Goal: Transaction & Acquisition: Purchase product/service

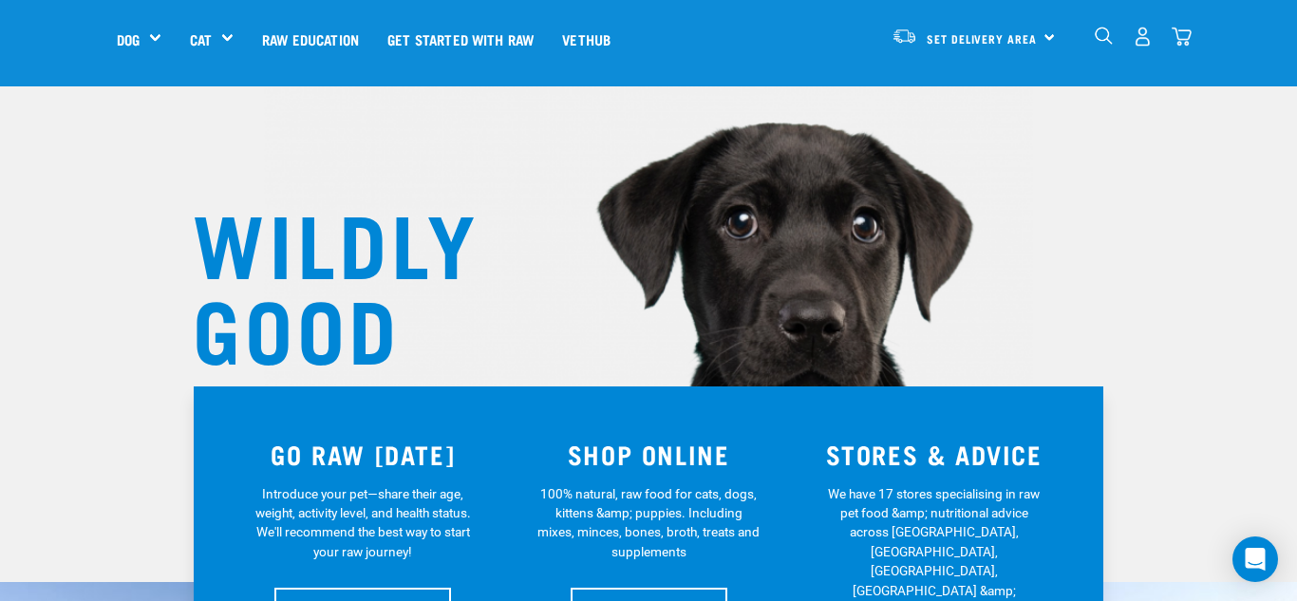
scroll to position [66, 0]
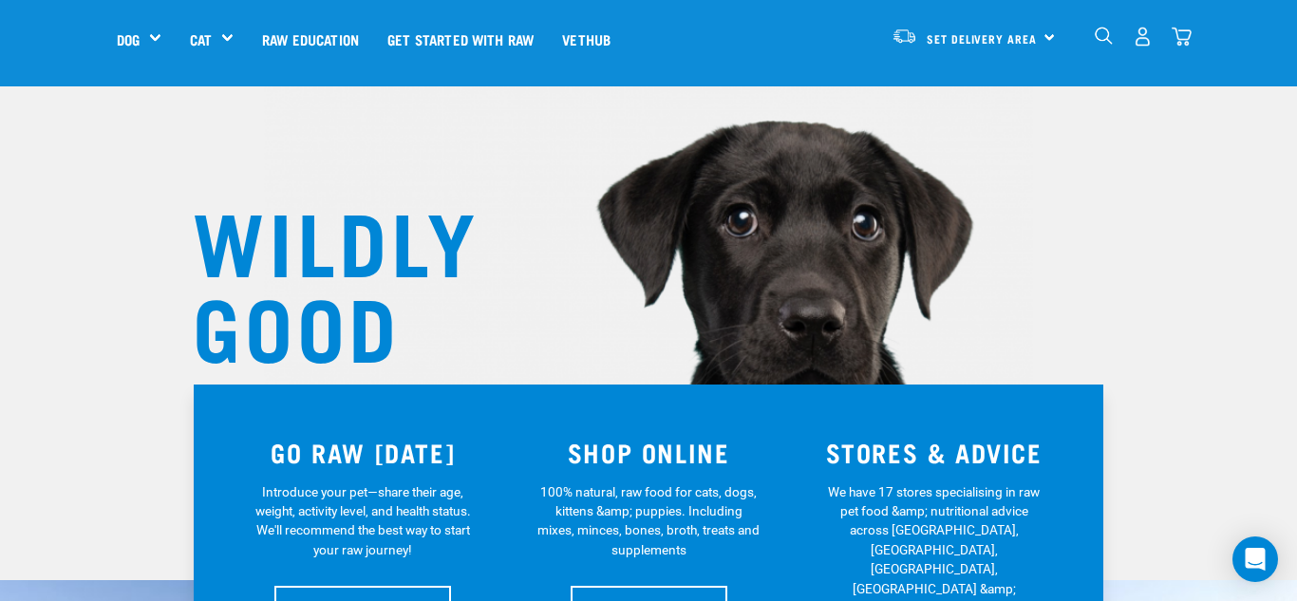
click at [1039, 42] on div "Set Delivery Area North Island South Island" at bounding box center [973, 36] width 186 height 43
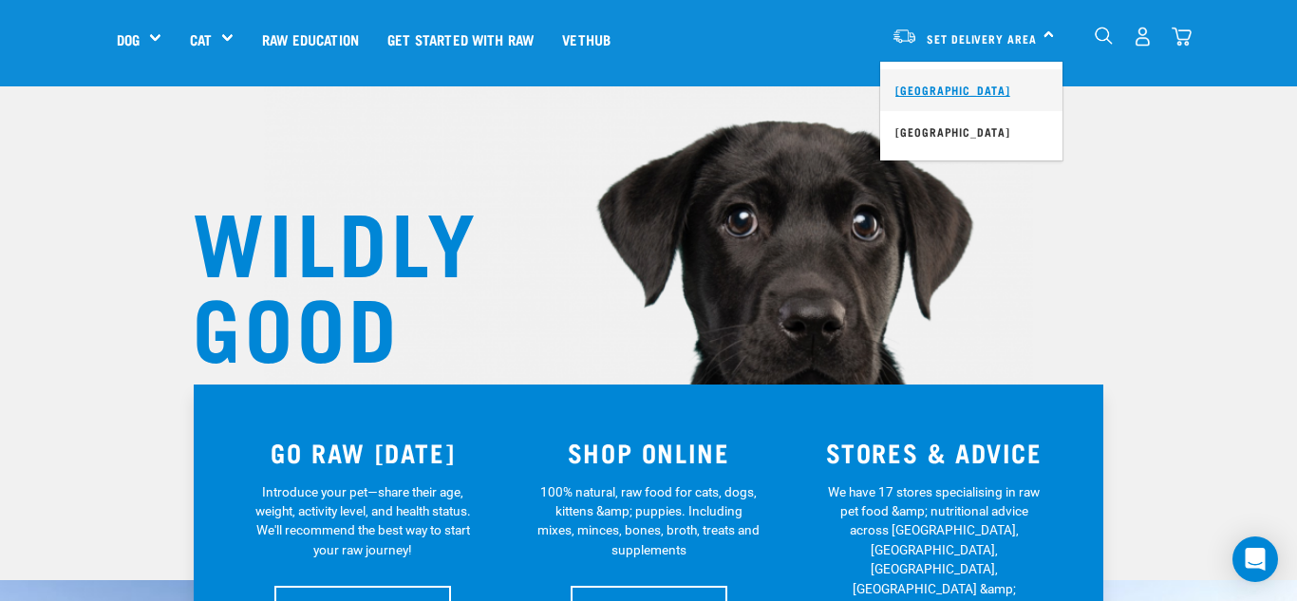
click at [995, 84] on link "[GEOGRAPHIC_DATA]" at bounding box center [971, 90] width 182 height 42
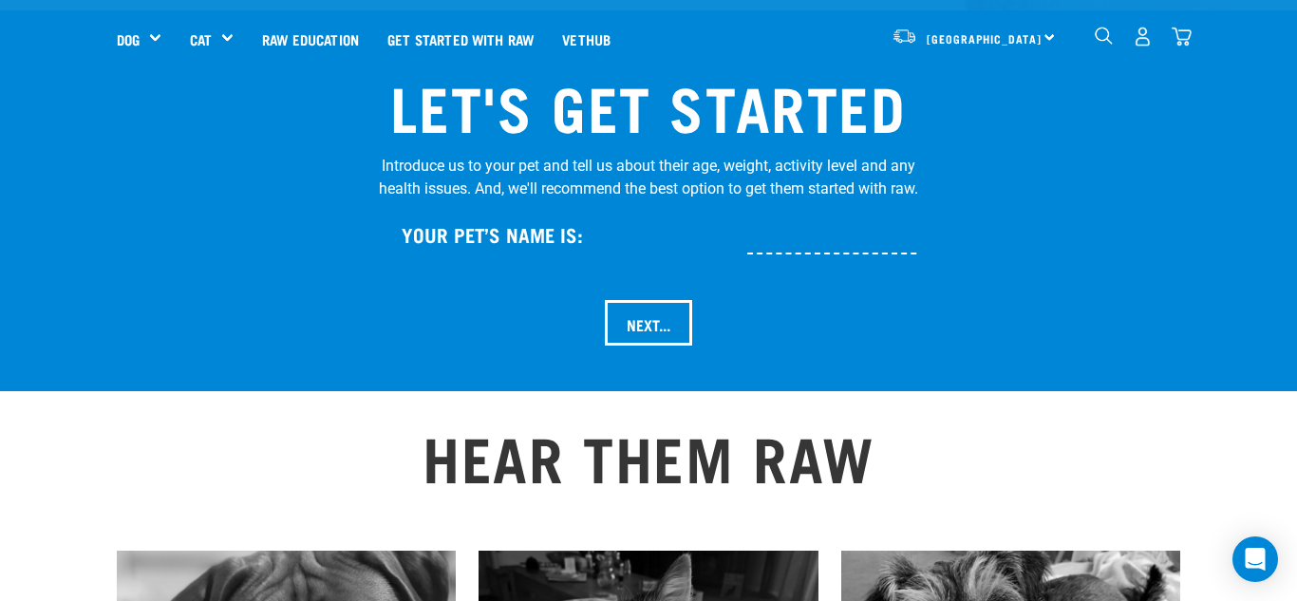
scroll to position [1955, 0]
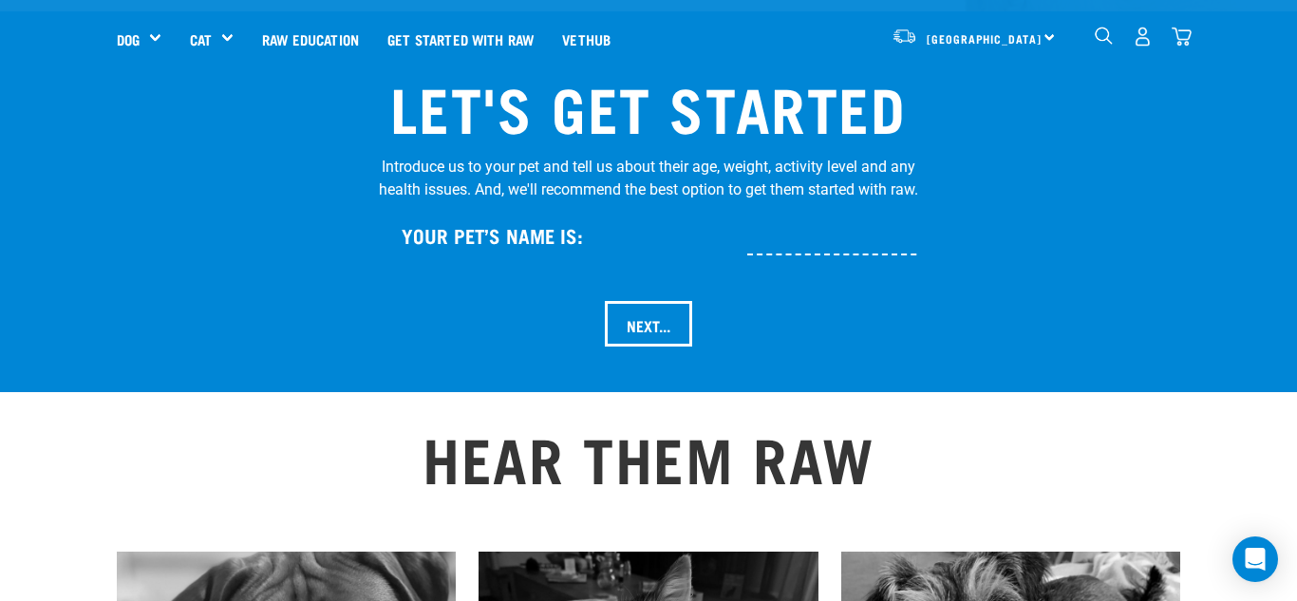
click at [1054, 36] on div "North Island North Island South Island" at bounding box center [973, 36] width 186 height 43
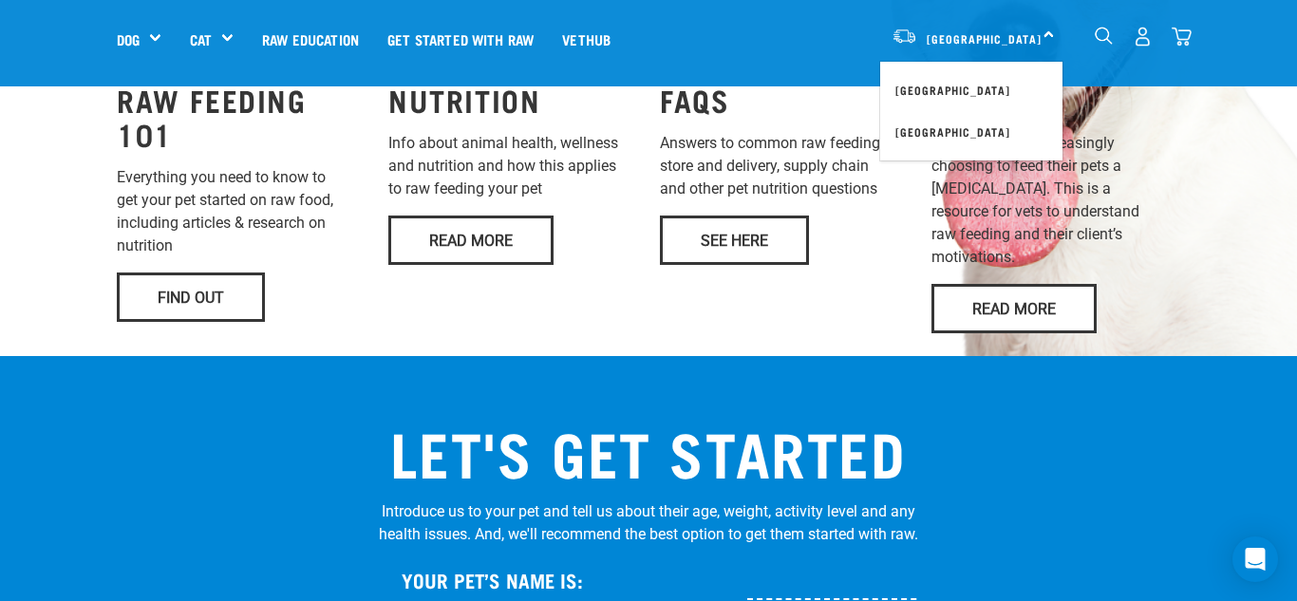
scroll to position [1604, 0]
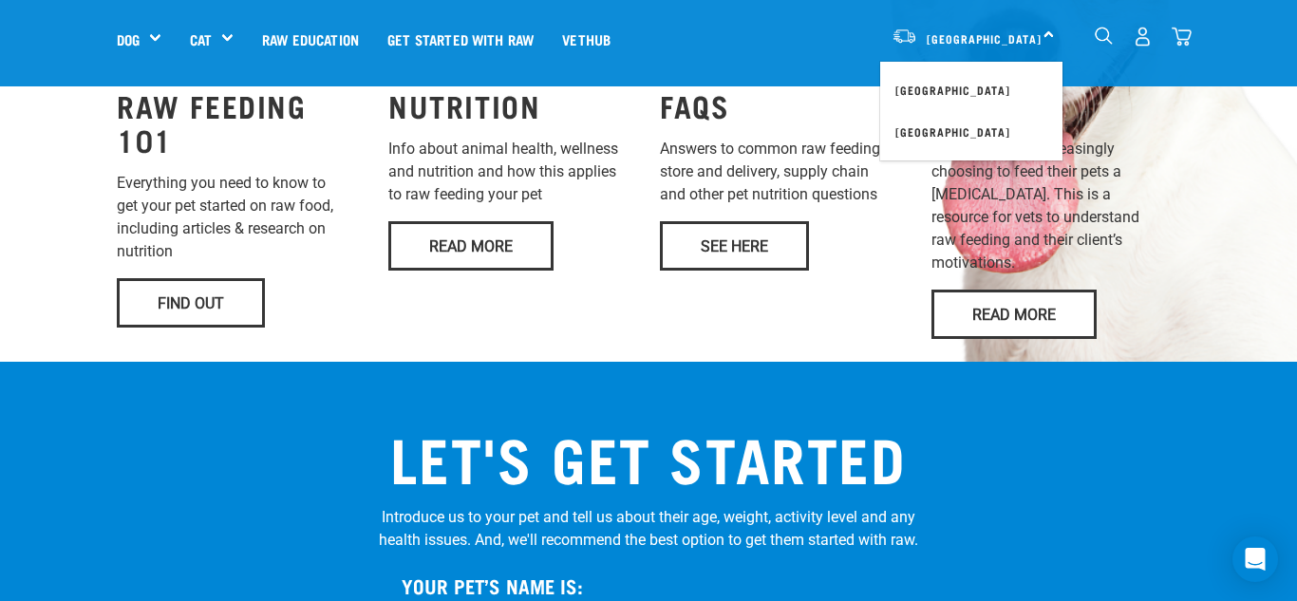
click at [1158, 185] on p "Pet owners are increasingly choosing to feed their pets a [MEDICAL_DATA]. This …" at bounding box center [1055, 206] width 249 height 137
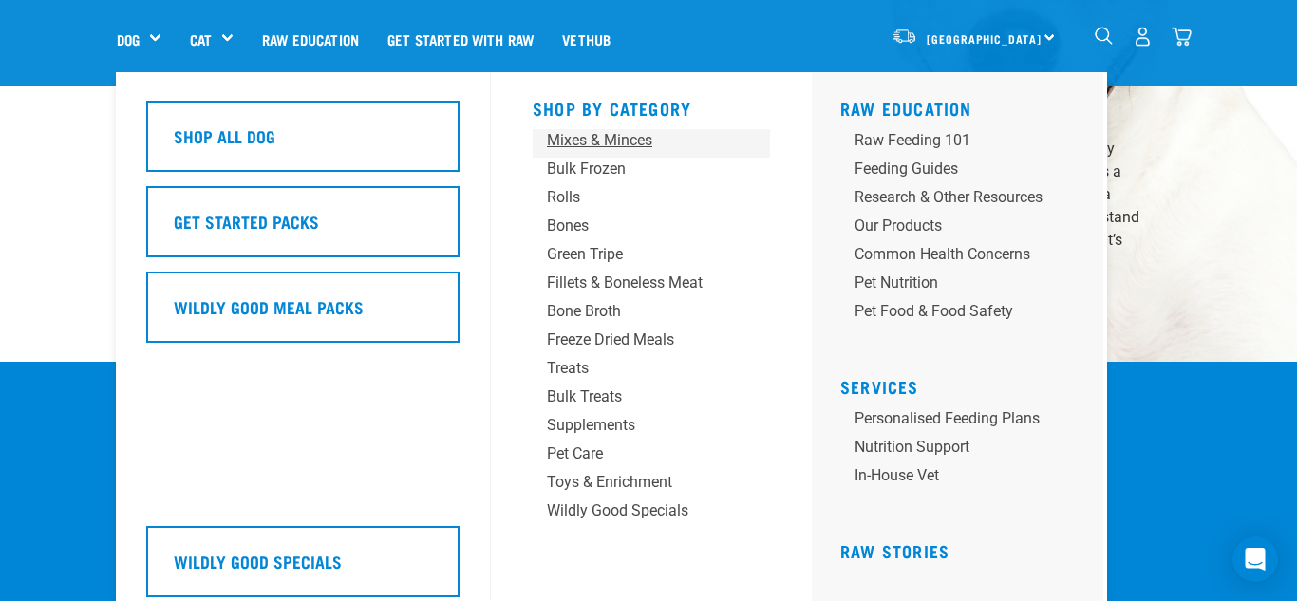
click at [629, 143] on div "Mixes & Minces" at bounding box center [636, 140] width 178 height 23
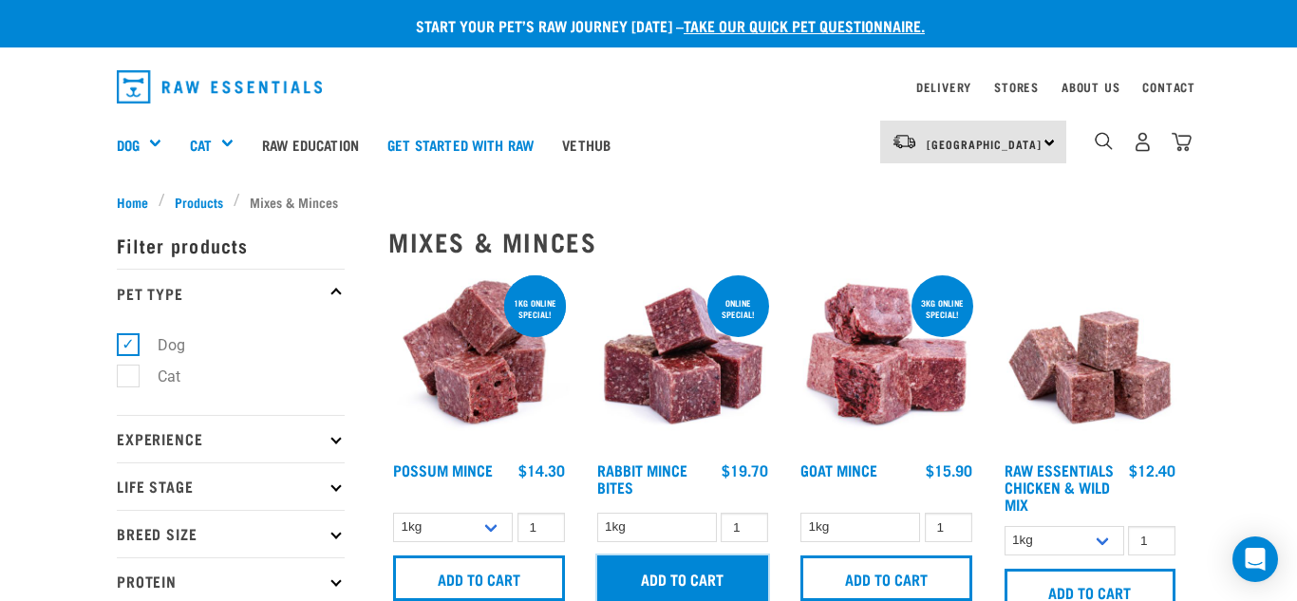
click at [668, 568] on input "Add to cart" at bounding box center [683, 578] width 172 height 46
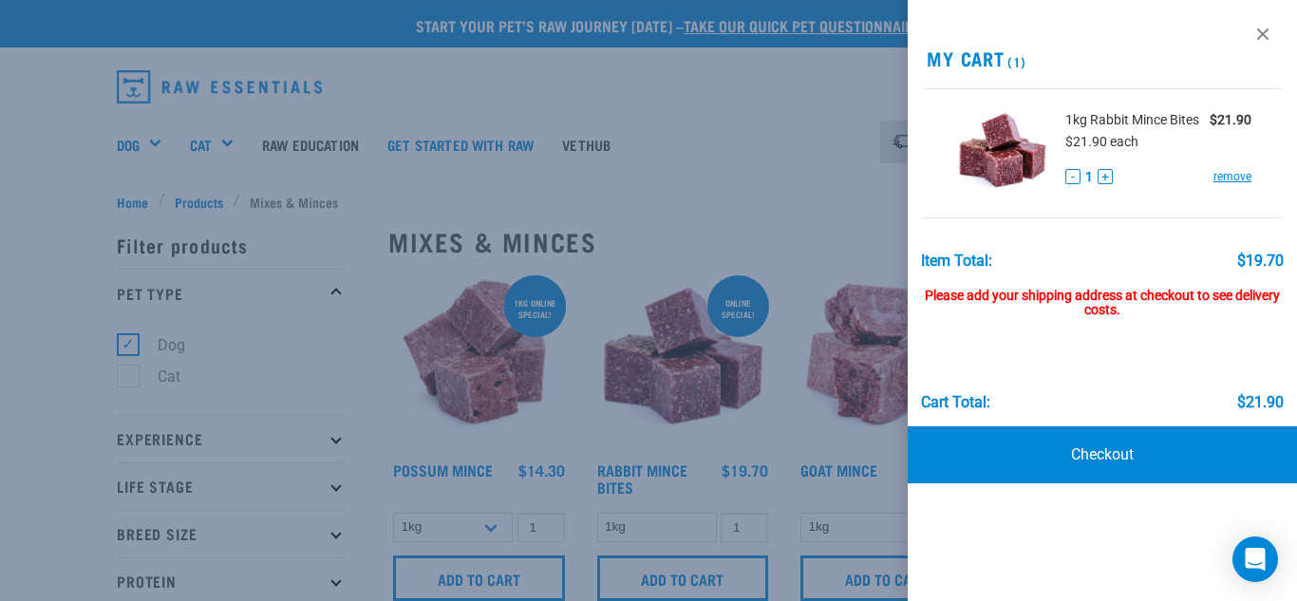
click at [752, 213] on div at bounding box center [648, 300] width 1297 height 601
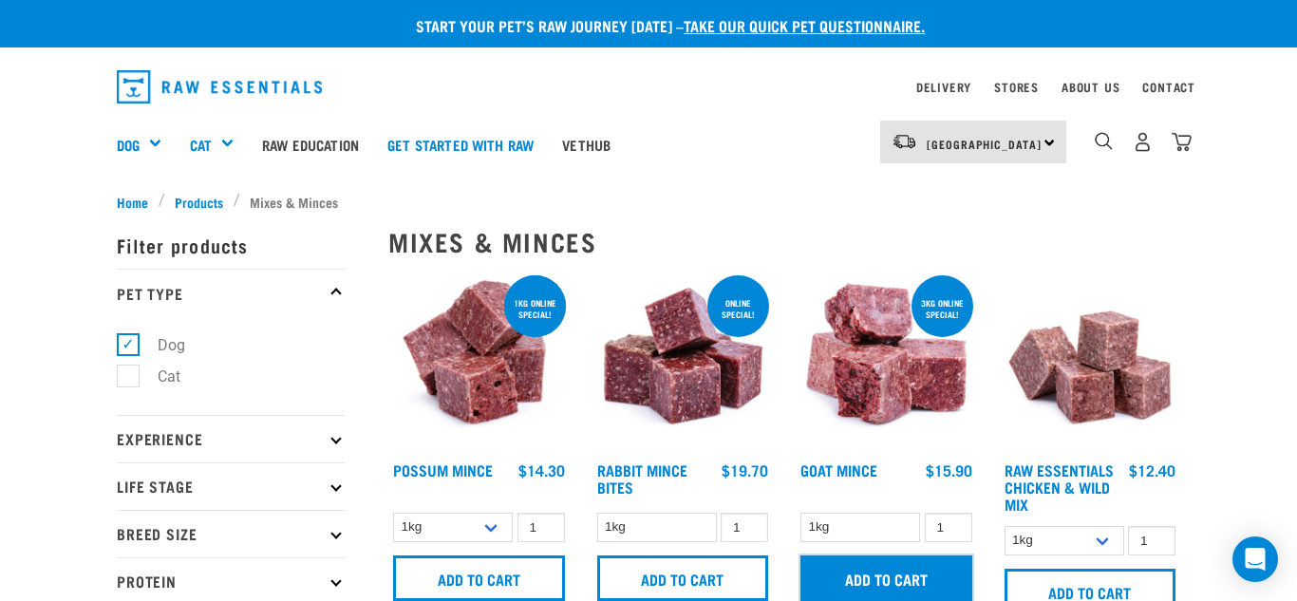
click at [892, 583] on input "Add to cart" at bounding box center [886, 578] width 172 height 46
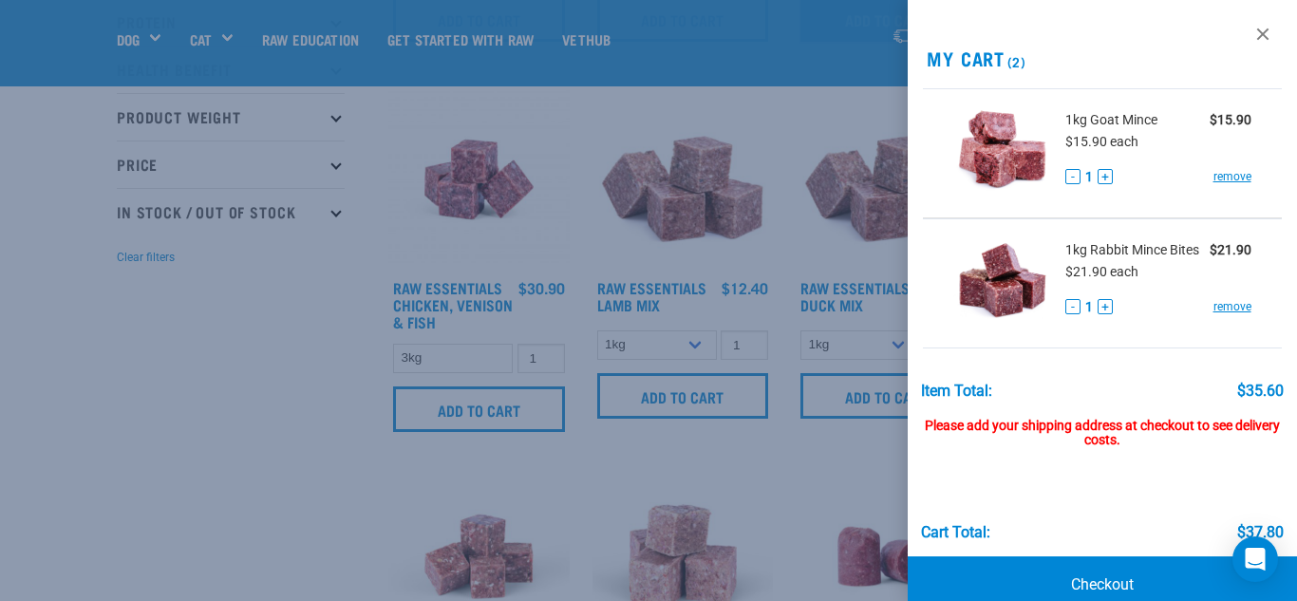
scroll to position [425, 0]
click at [1114, 573] on link "Checkout" at bounding box center [1102, 584] width 389 height 57
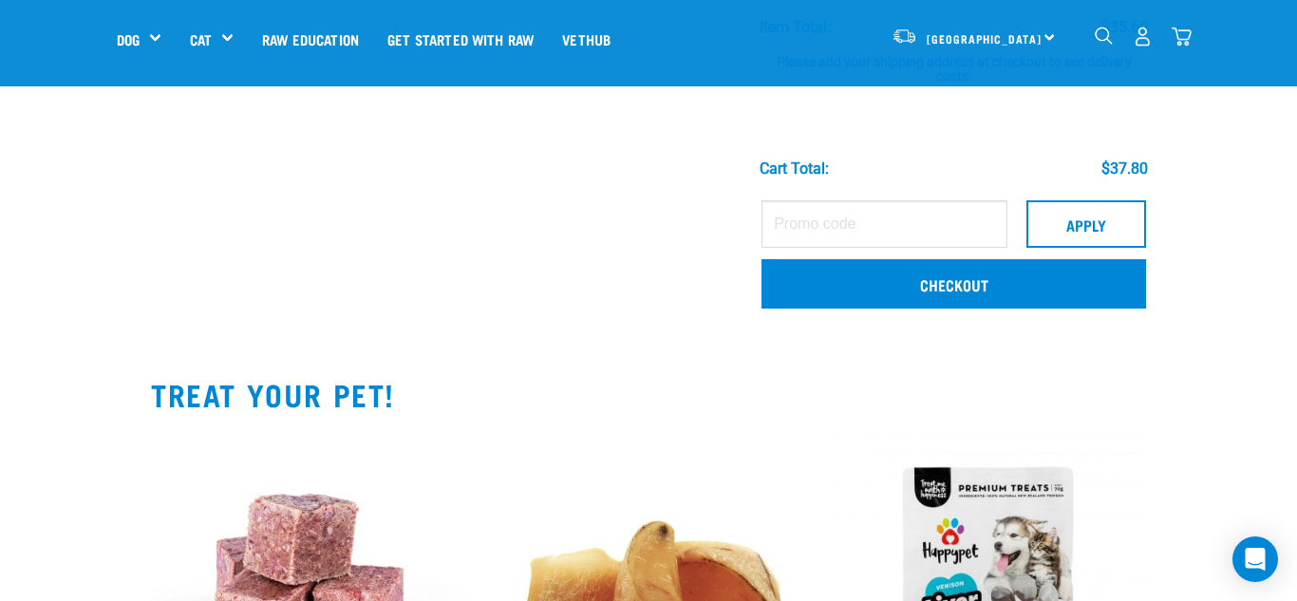
scroll to position [435, 0]
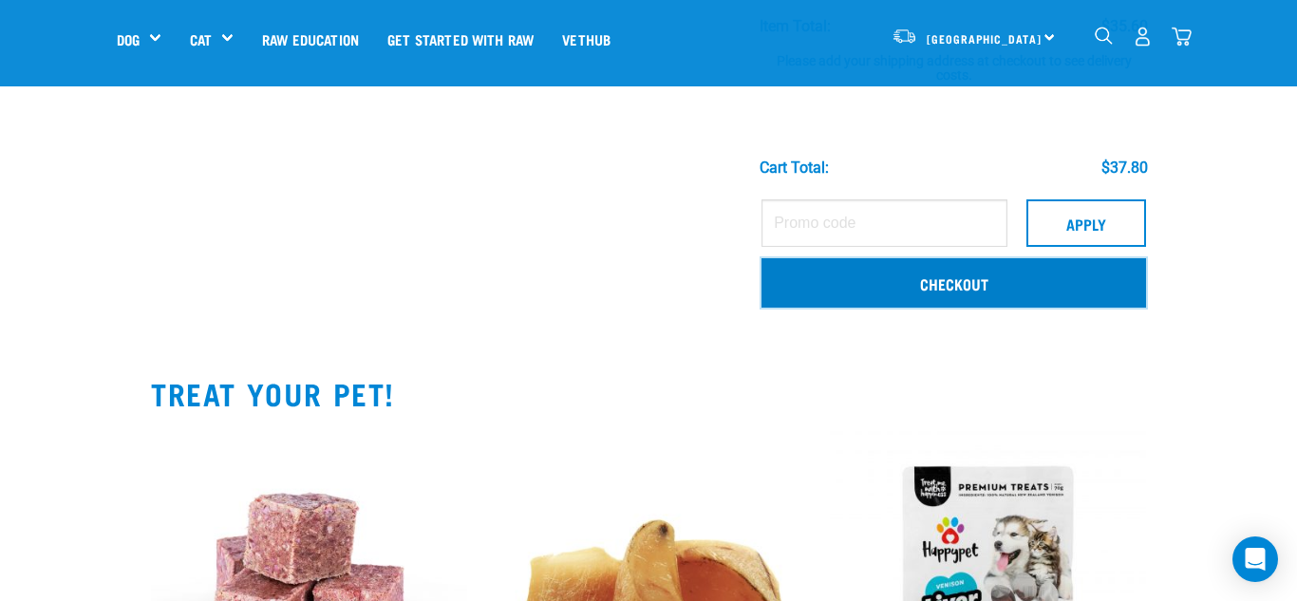
click at [989, 259] on link "Checkout" at bounding box center [953, 282] width 384 height 49
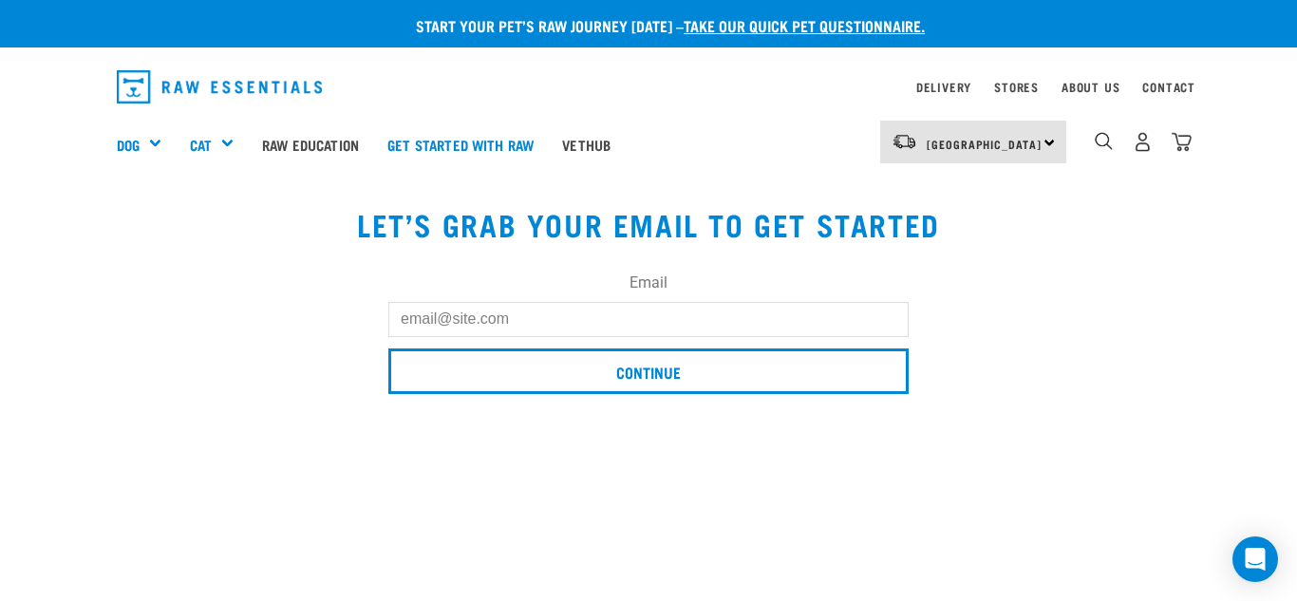
click at [563, 319] on input "Email" at bounding box center [648, 319] width 520 height 34
type input "[EMAIL_ADDRESS][DOMAIN_NAME]"
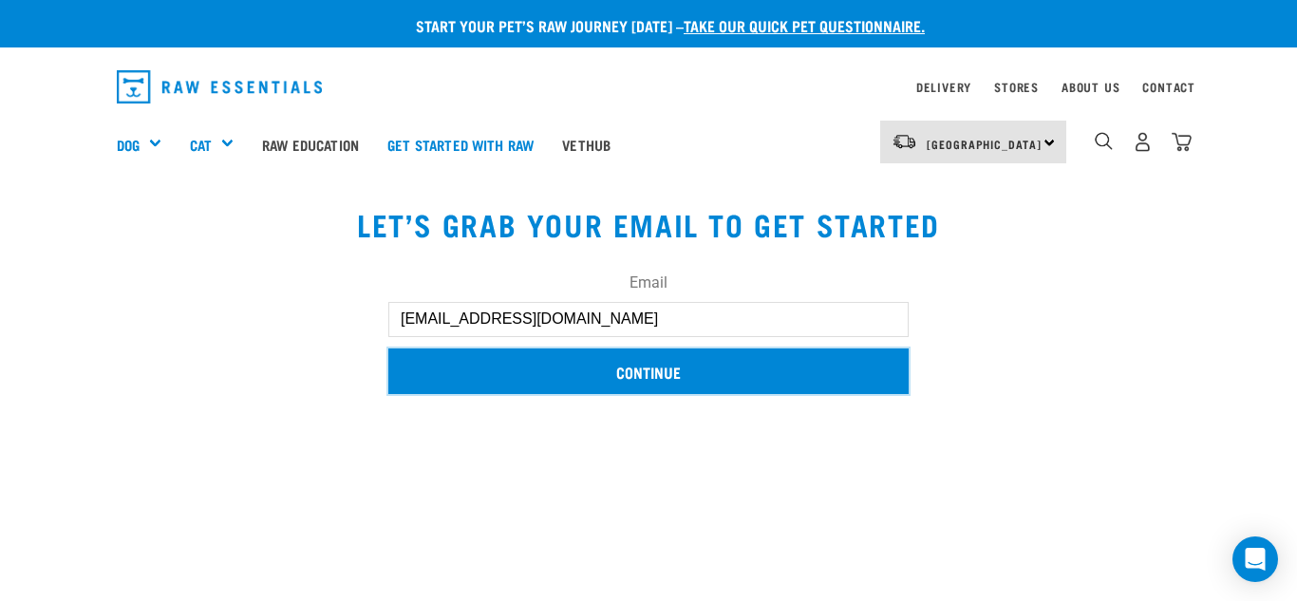
click at [571, 362] on input "Continue" at bounding box center [648, 371] width 520 height 46
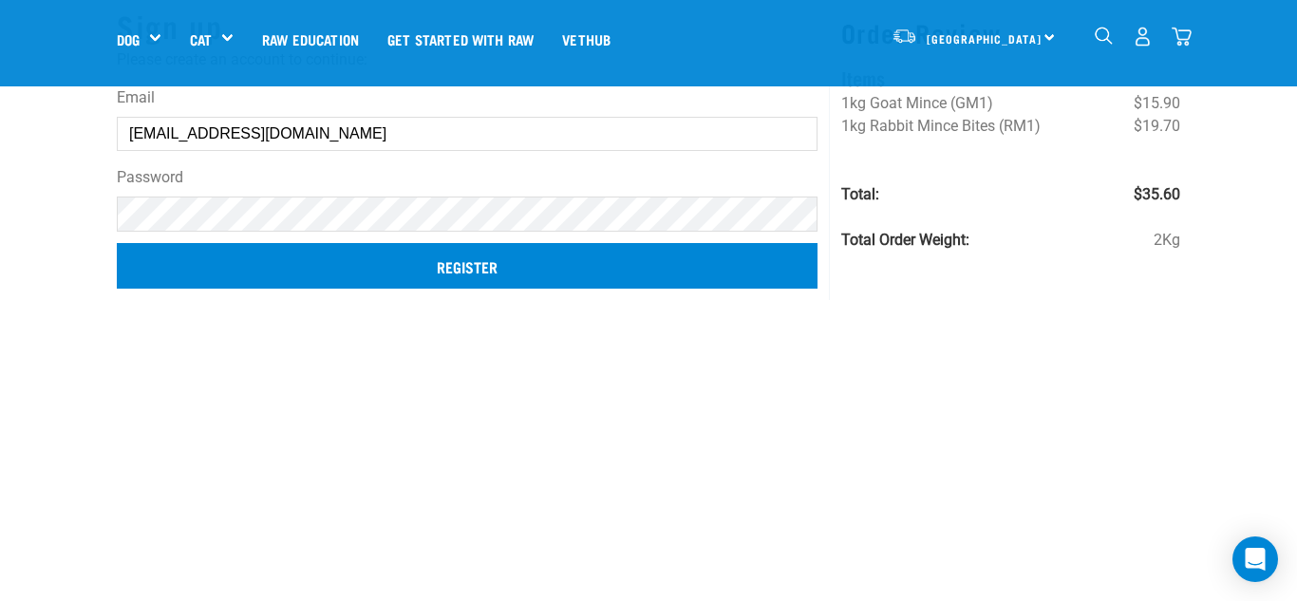
scroll to position [146, 0]
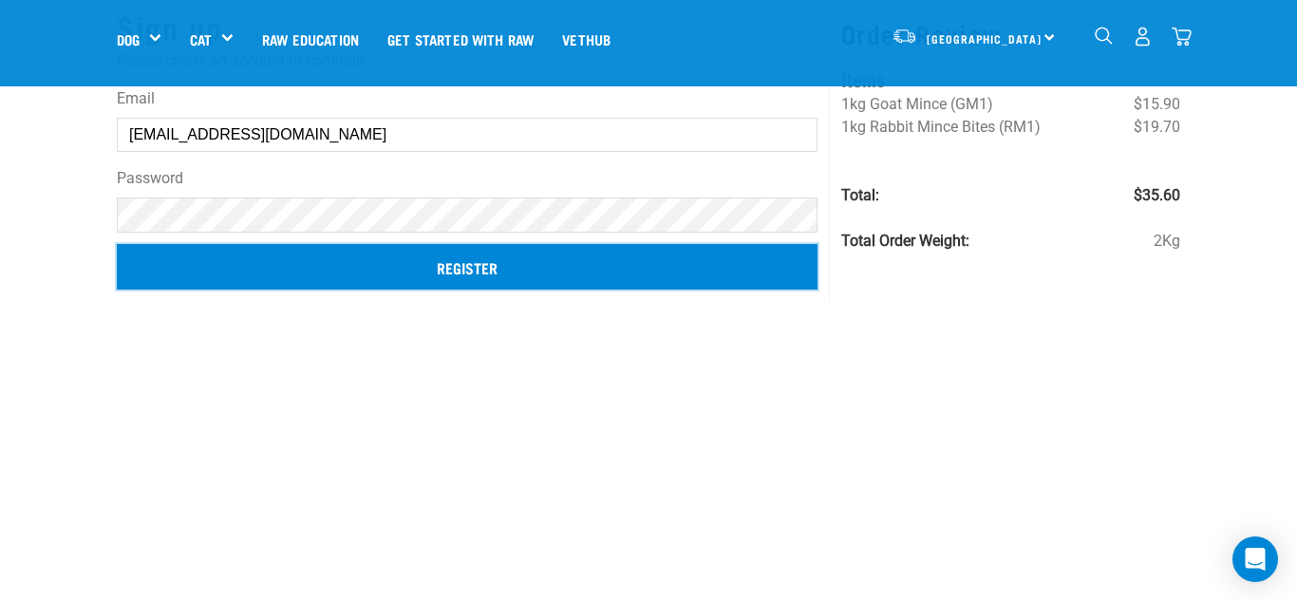
click at [478, 270] on input "Register" at bounding box center [467, 267] width 701 height 46
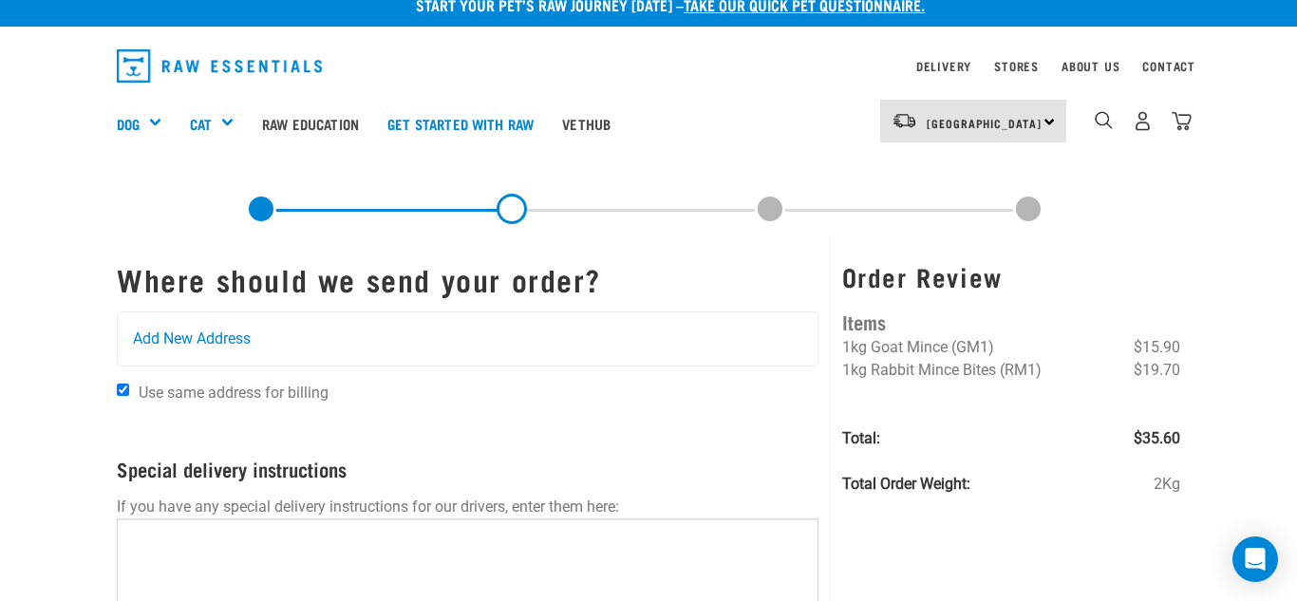
scroll to position [20, 0]
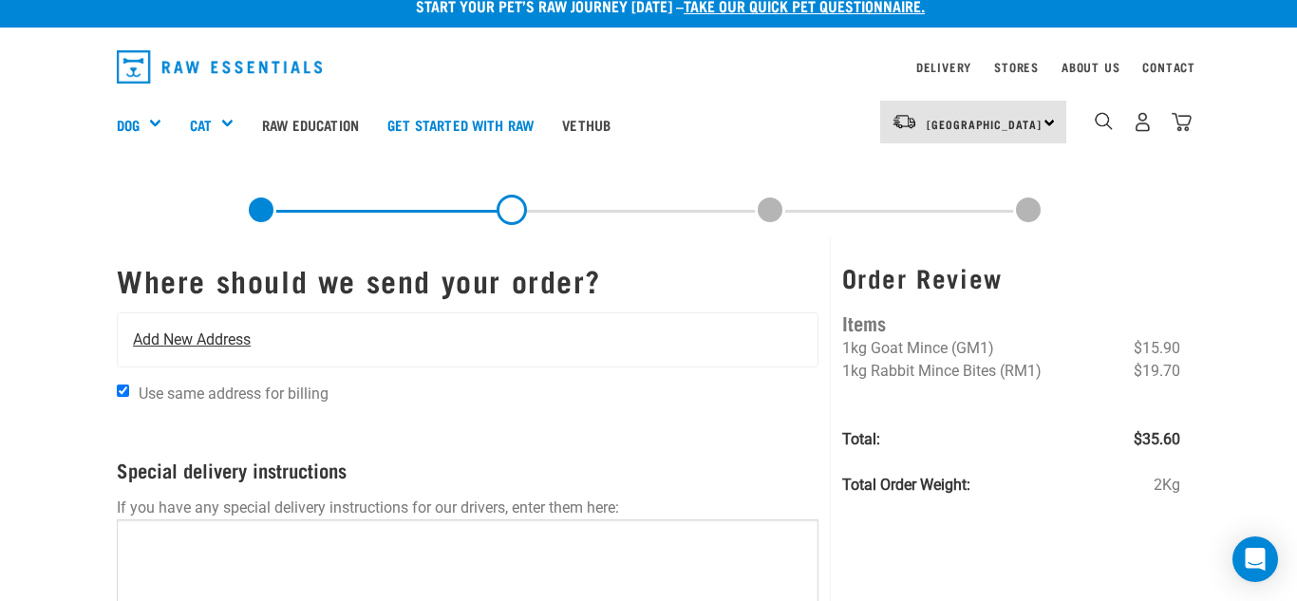
click at [612, 330] on div "Add New Address" at bounding box center [468, 339] width 700 height 53
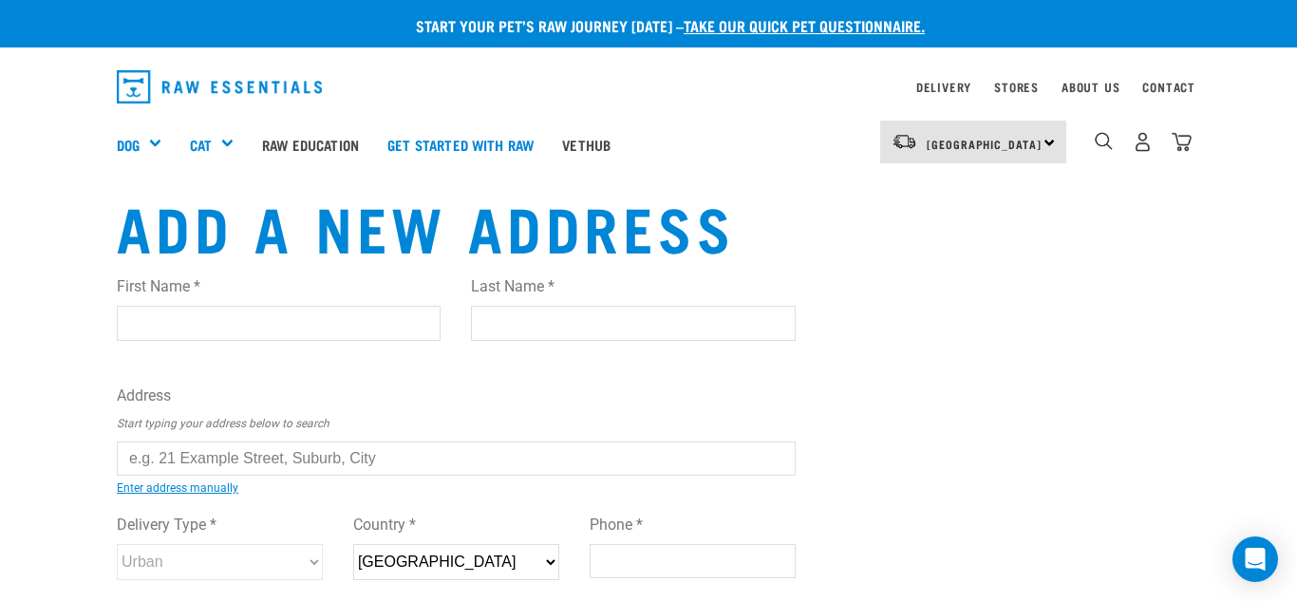
type input "[PERSON_NAME]"
click at [485, 333] on input "Last Name *" at bounding box center [633, 323] width 324 height 34
type input "[PERSON_NAME]"
click at [543, 455] on input "text" at bounding box center [456, 458] width 679 height 34
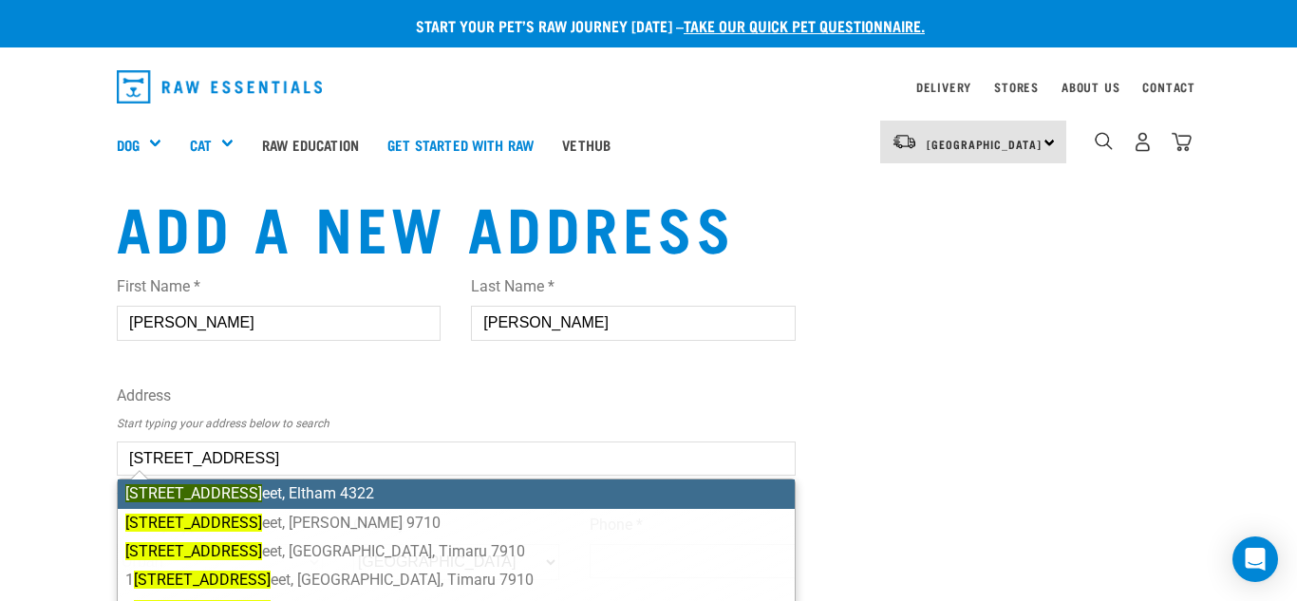
click at [538, 497] on li "9 Preston Str eet, Eltham 4322" at bounding box center [456, 493] width 677 height 28
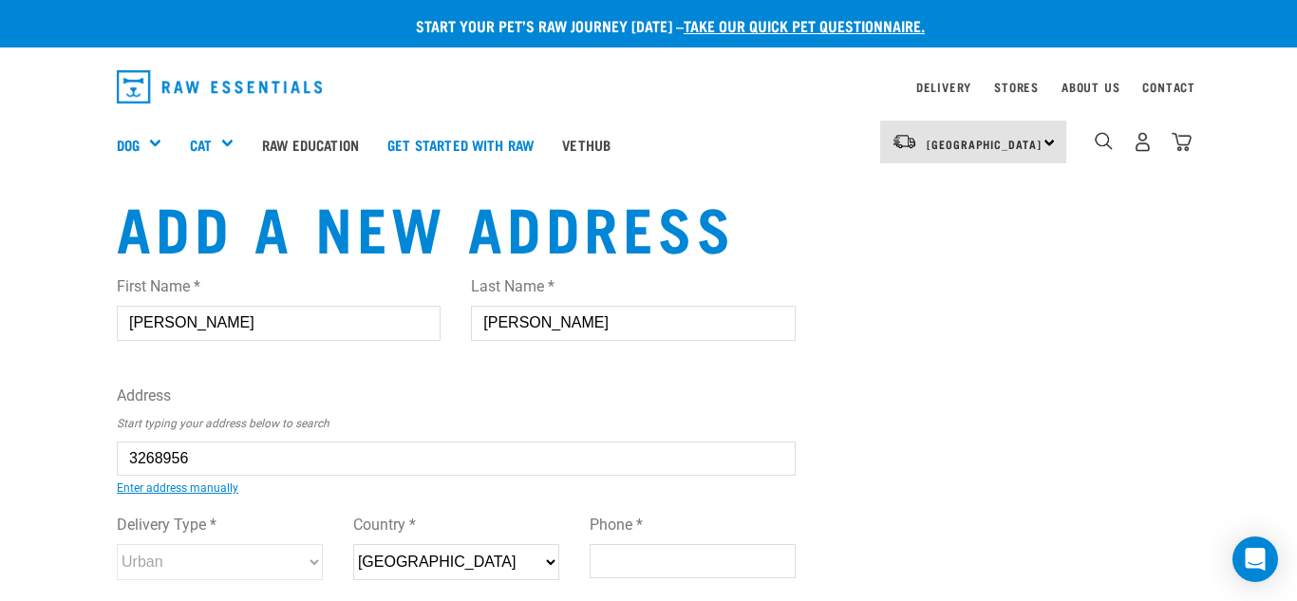
type input "9 Preston Street, Eltham 4322"
type input "[STREET_ADDRESS]"
type input "Eltham"
type input "Taranaki"
select select "TKI"
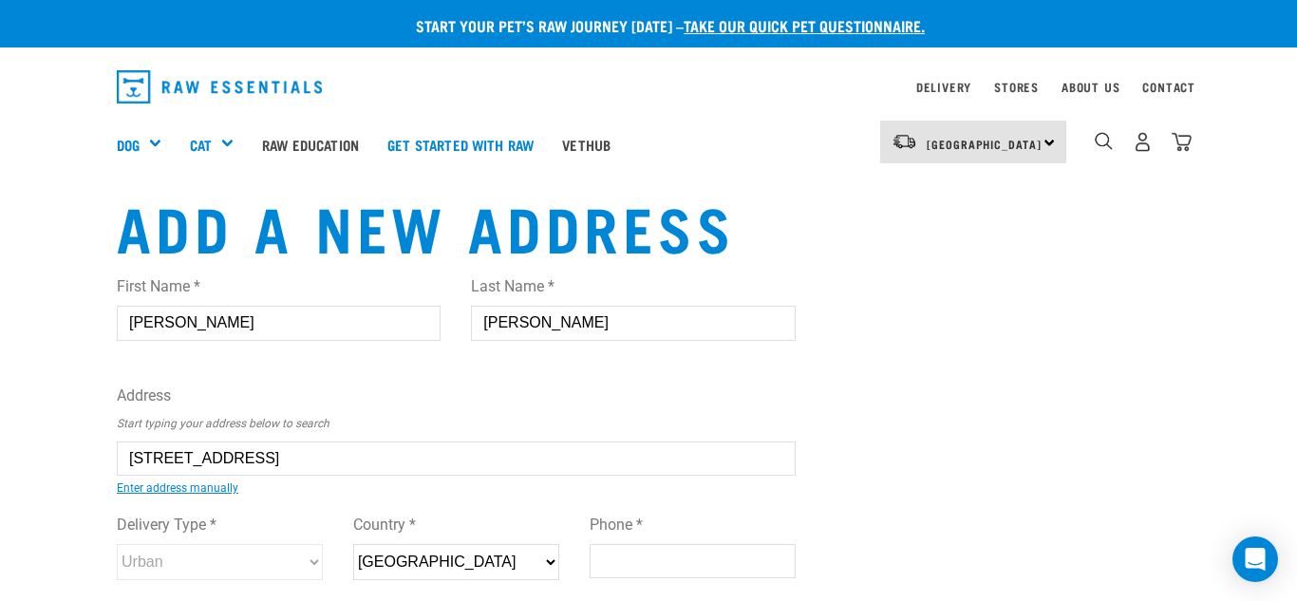
type input "4322"
select select "Urban"
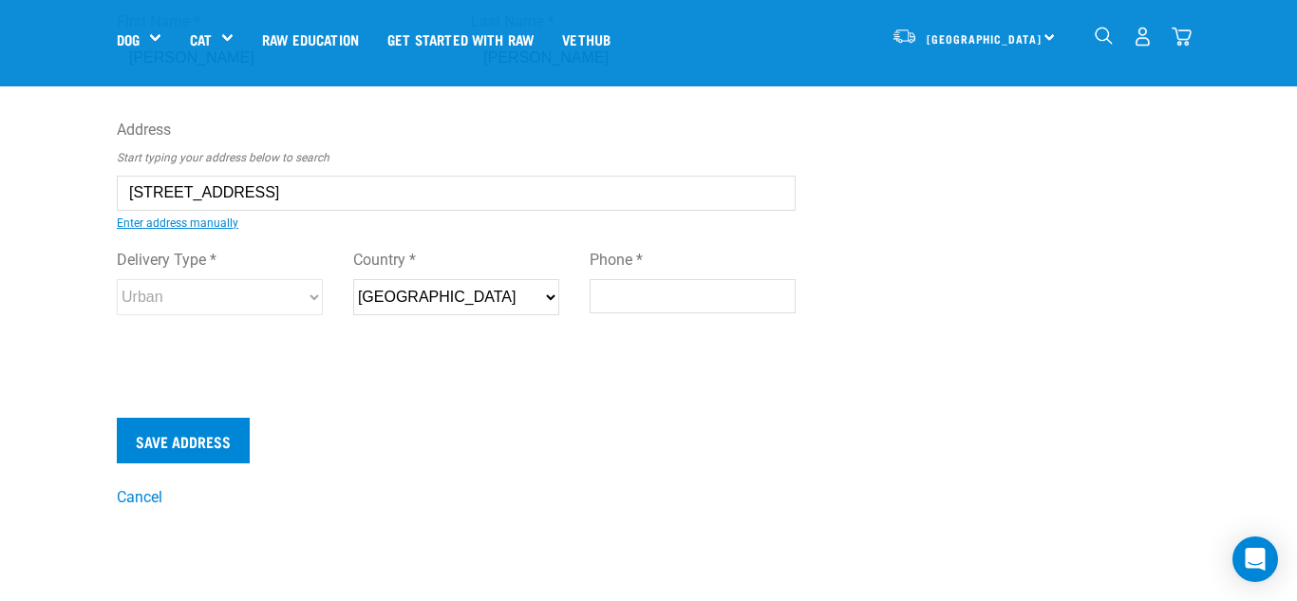
scroll to position [150, 0]
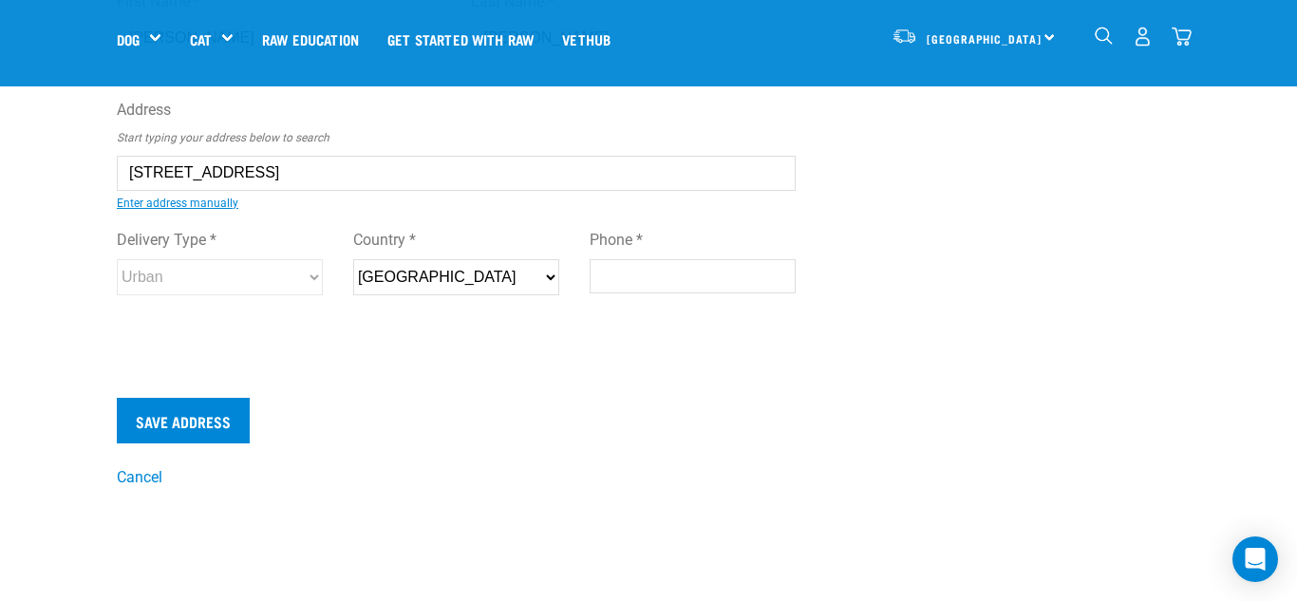
type input "9 Preston Street, Eltham 4322"
click at [634, 286] on input "Phone *" at bounding box center [693, 276] width 206 height 34
type input "0274581424"
click at [194, 430] on input "Save Address" at bounding box center [183, 421] width 133 height 46
